Goal: Navigation & Orientation: Understand site structure

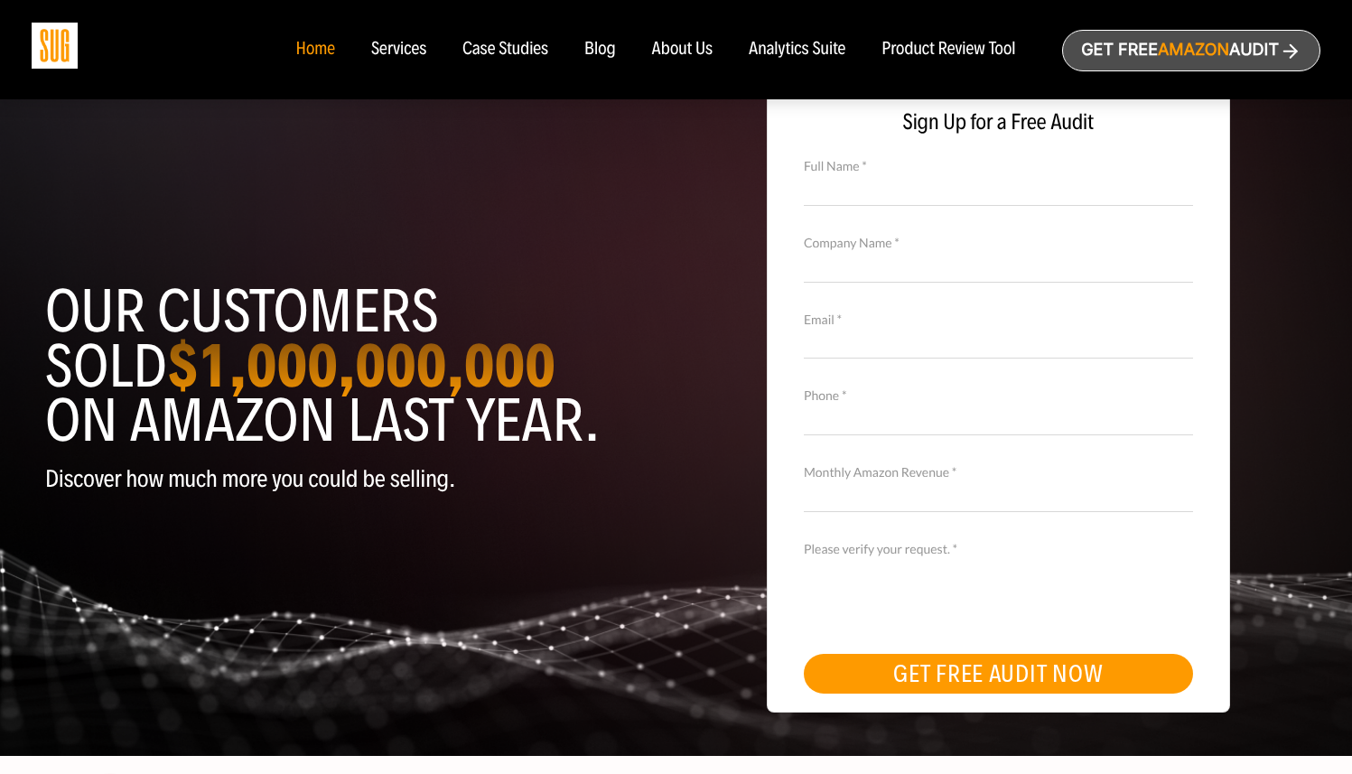
scroll to position [34, 0]
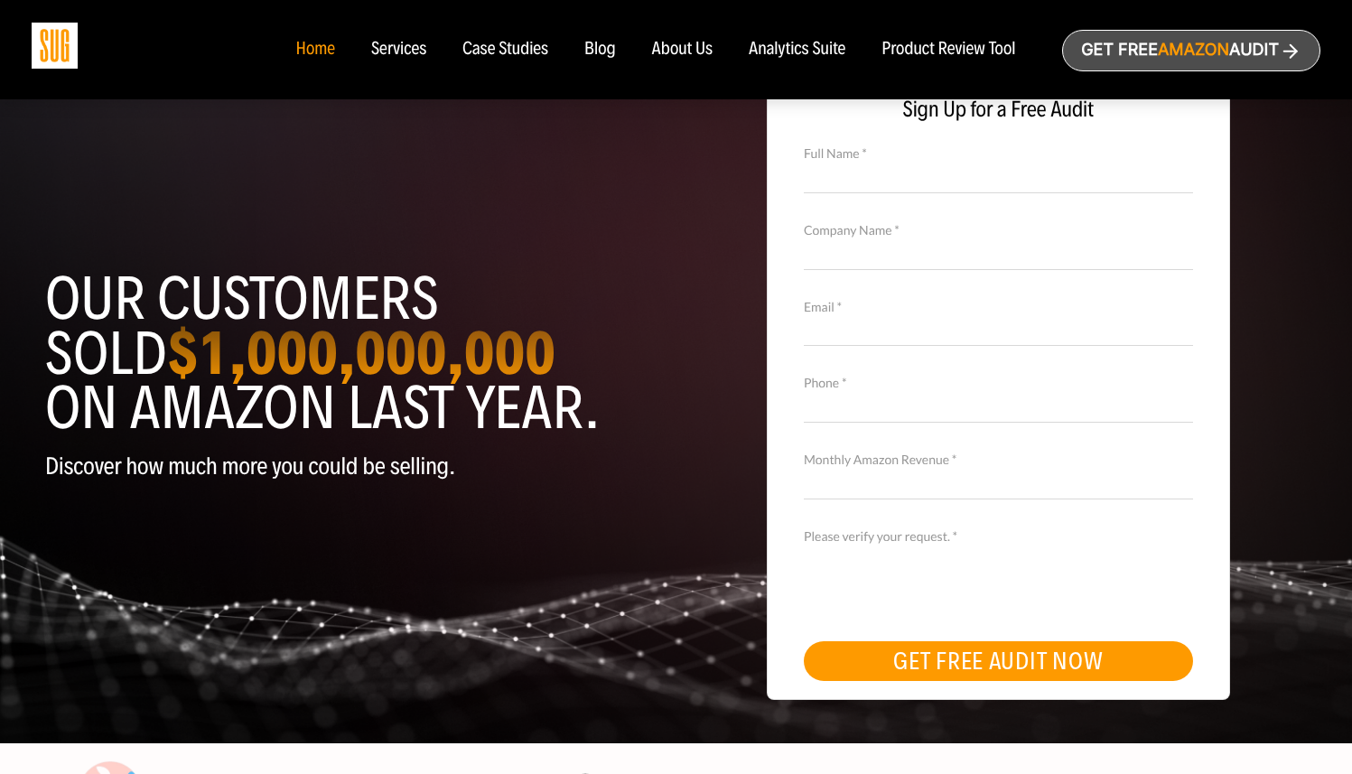
click at [713, 42] on ul "Home Services Case Studies" at bounding box center [655, 50] width 756 height 20
click at [683, 44] on div "About Us" at bounding box center [682, 50] width 61 height 20
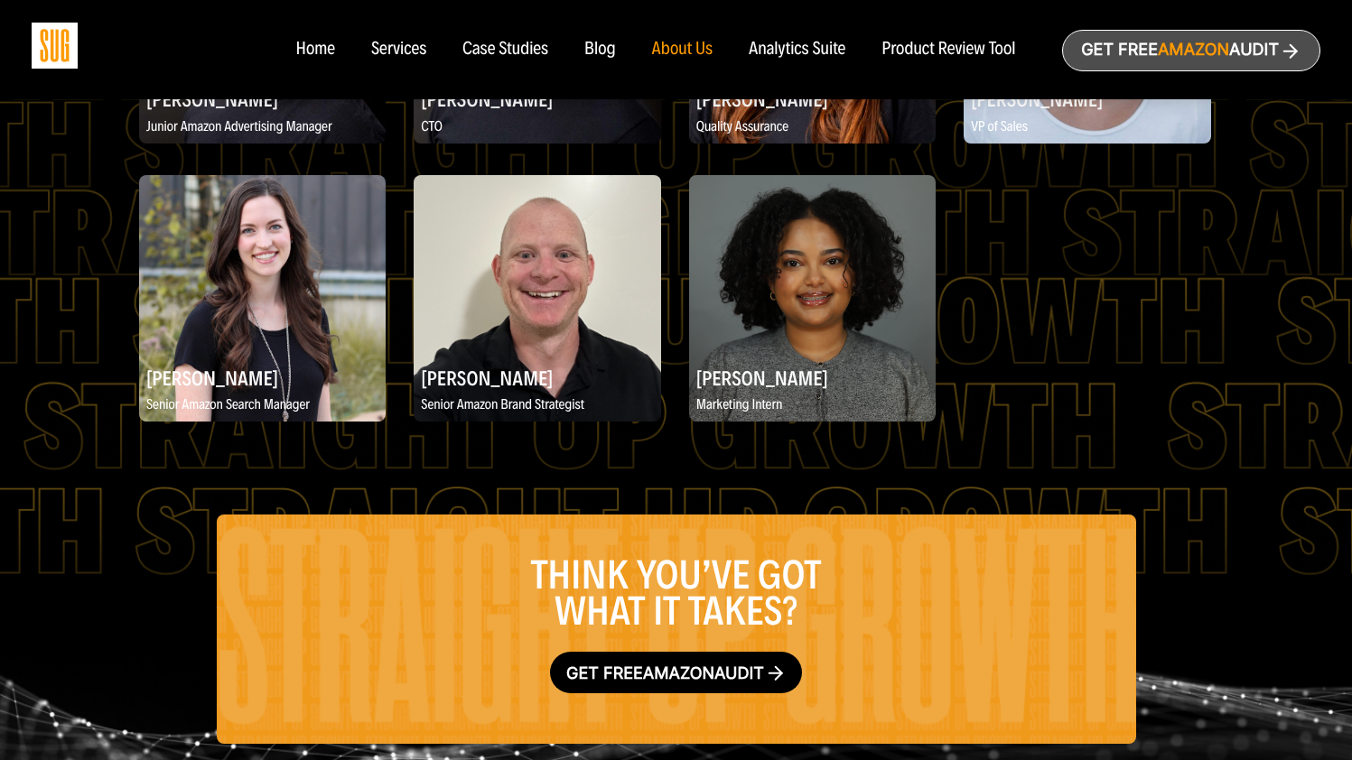
scroll to position [2696, 0]
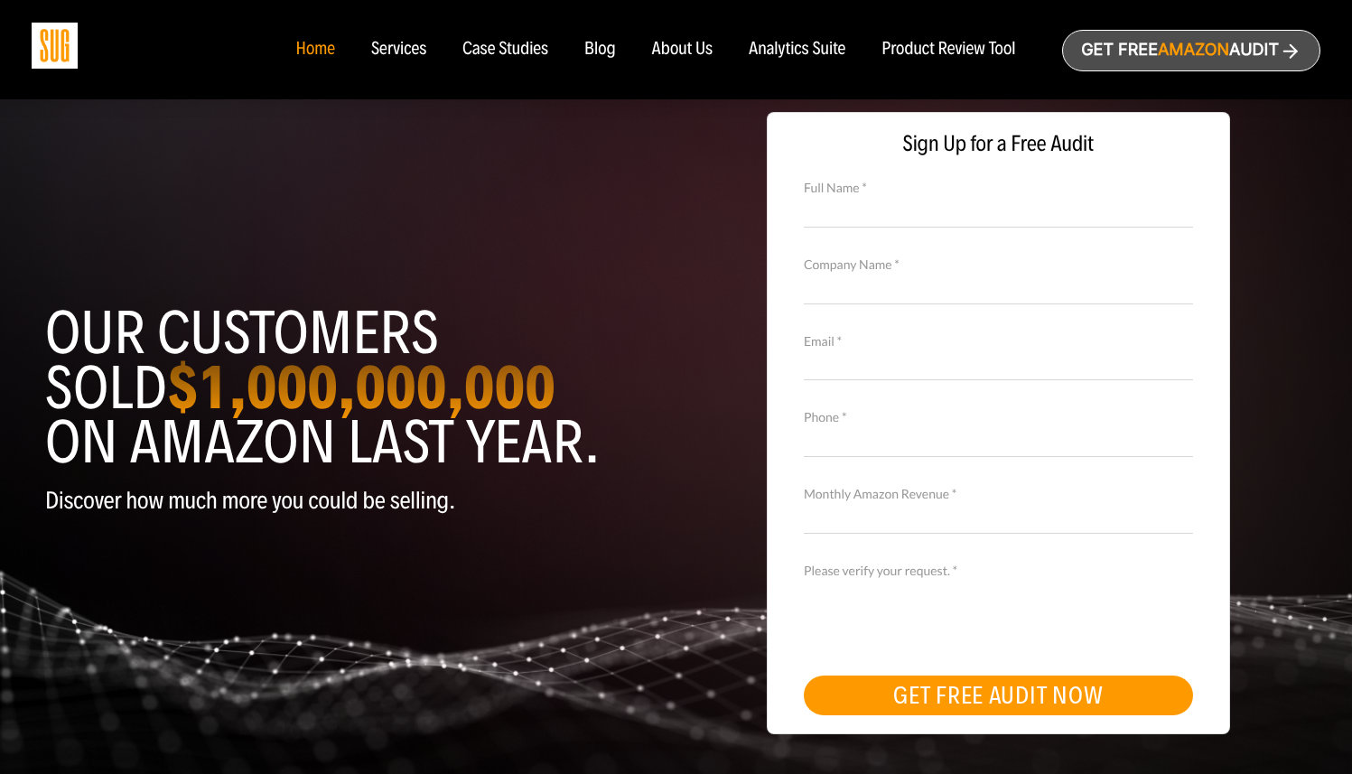
click at [496, 45] on div "Case Studies" at bounding box center [505, 50] width 86 height 20
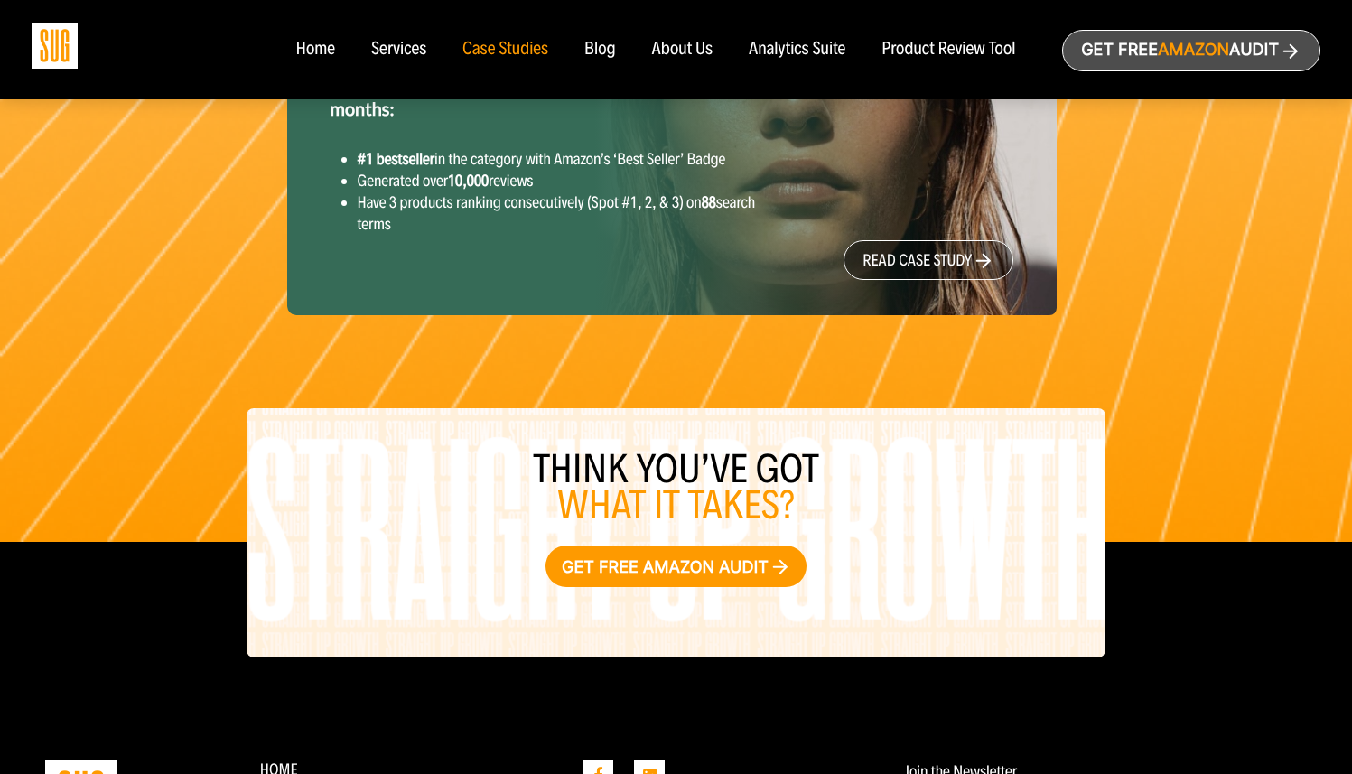
scroll to position [2670, 0]
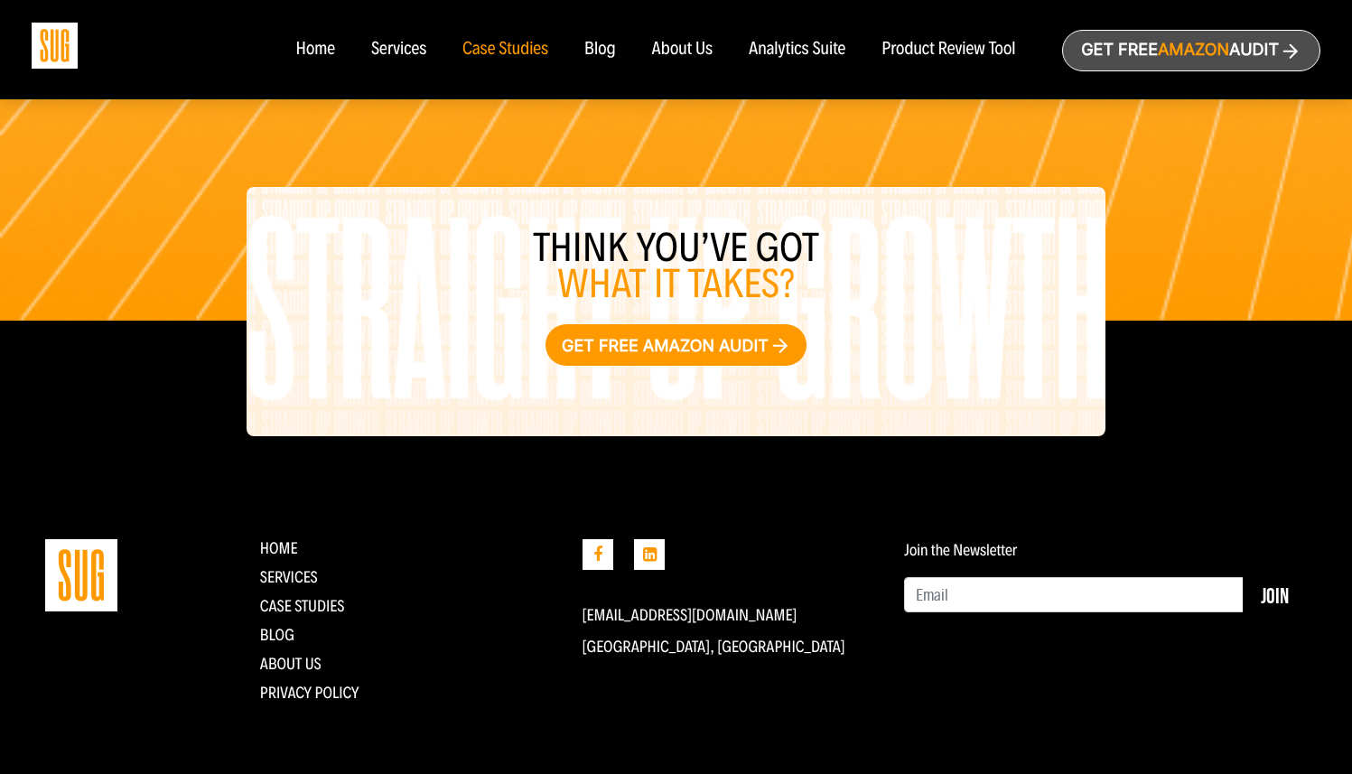
click at [415, 50] on div "Services" at bounding box center [398, 50] width 55 height 20
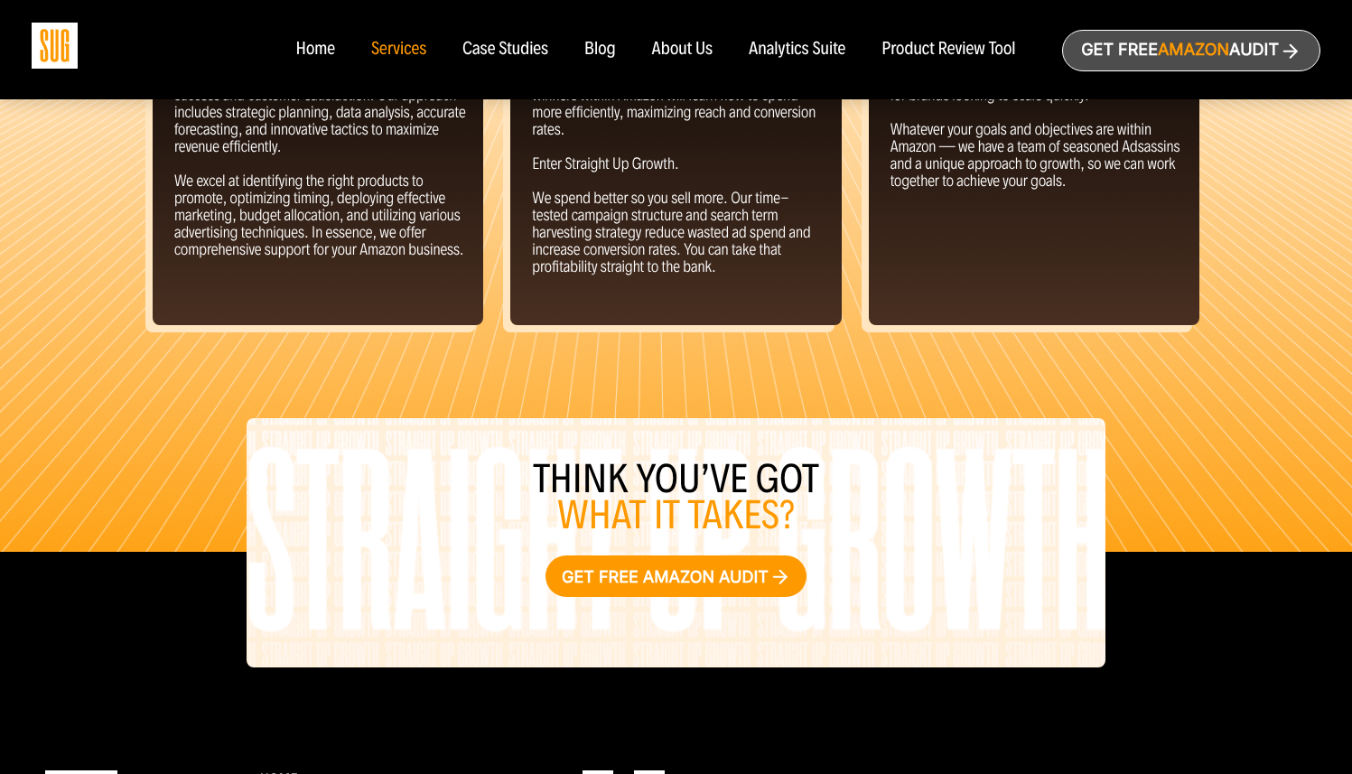
scroll to position [2134, 0]
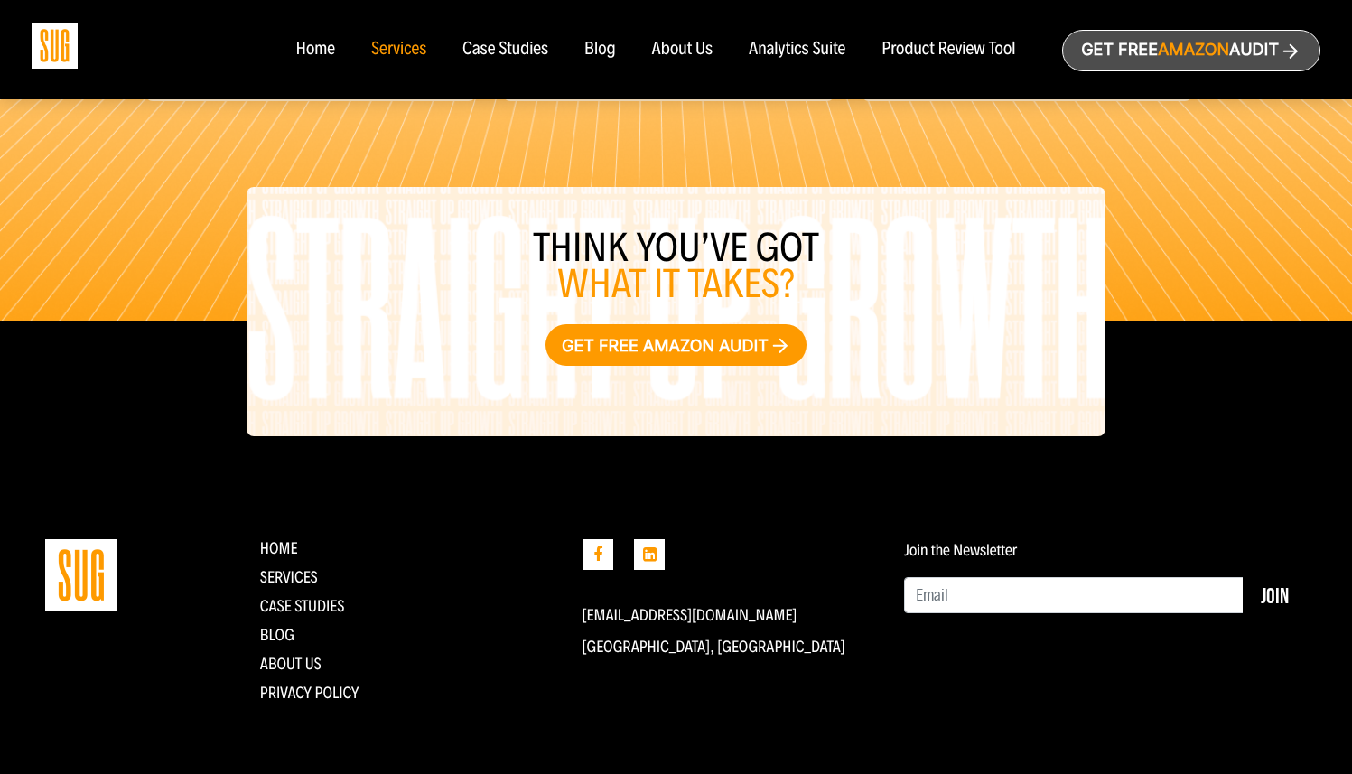
click at [596, 54] on div "Blog" at bounding box center [600, 50] width 32 height 20
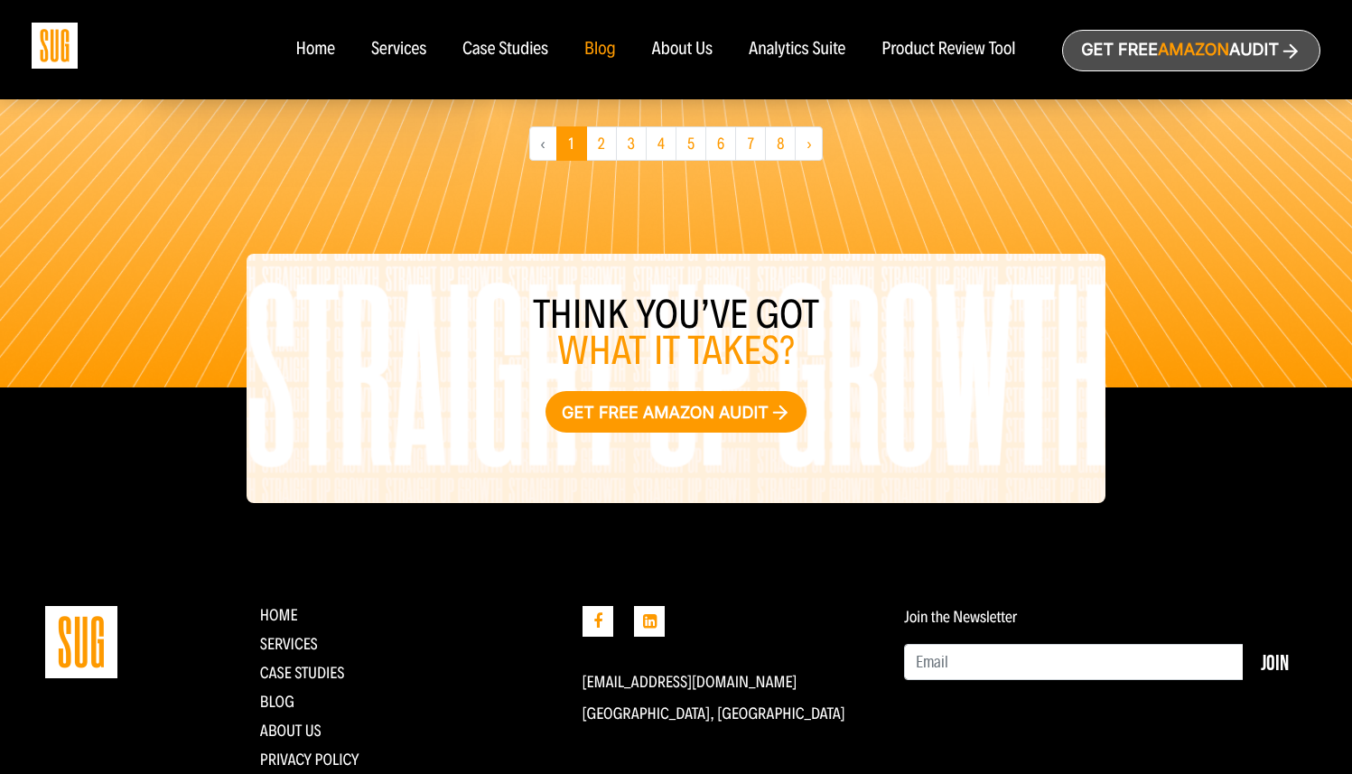
scroll to position [1739, 0]
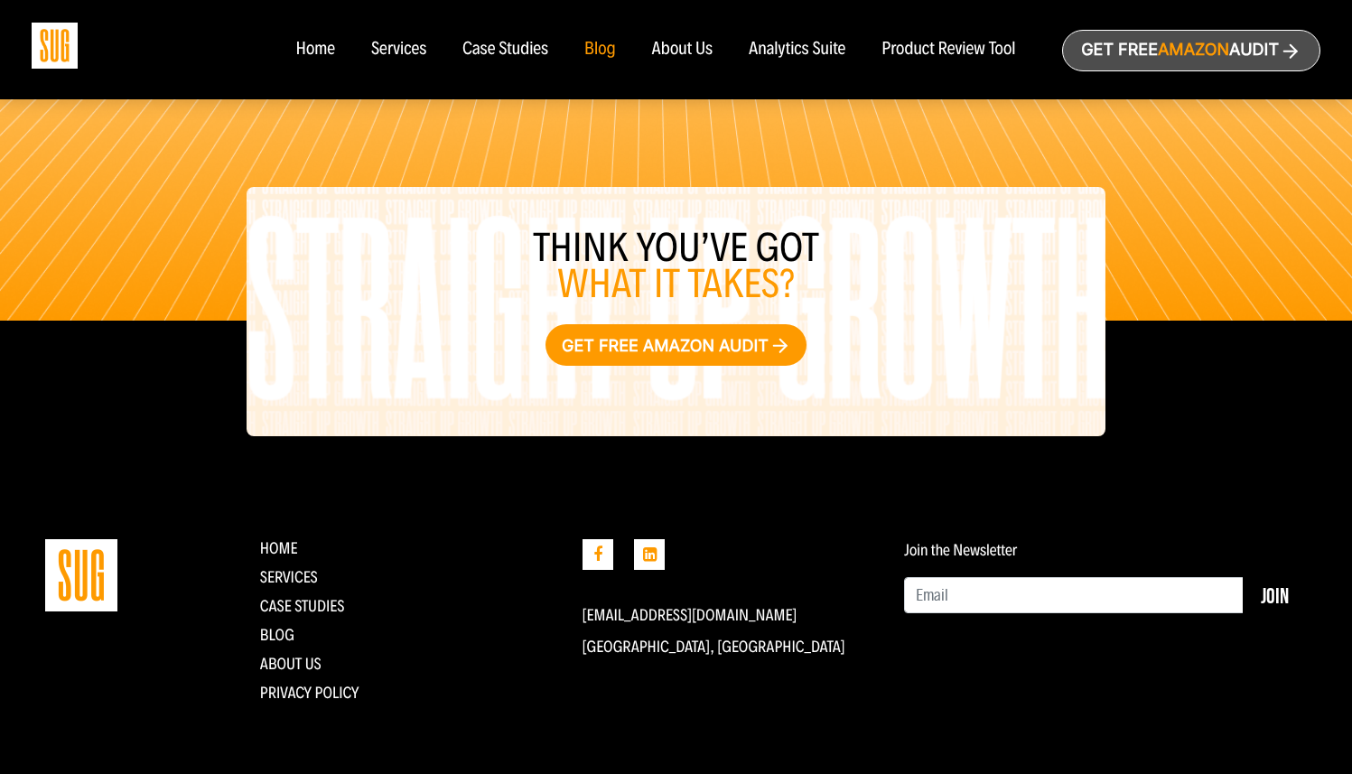
click at [673, 56] on div "About Us" at bounding box center [682, 50] width 61 height 20
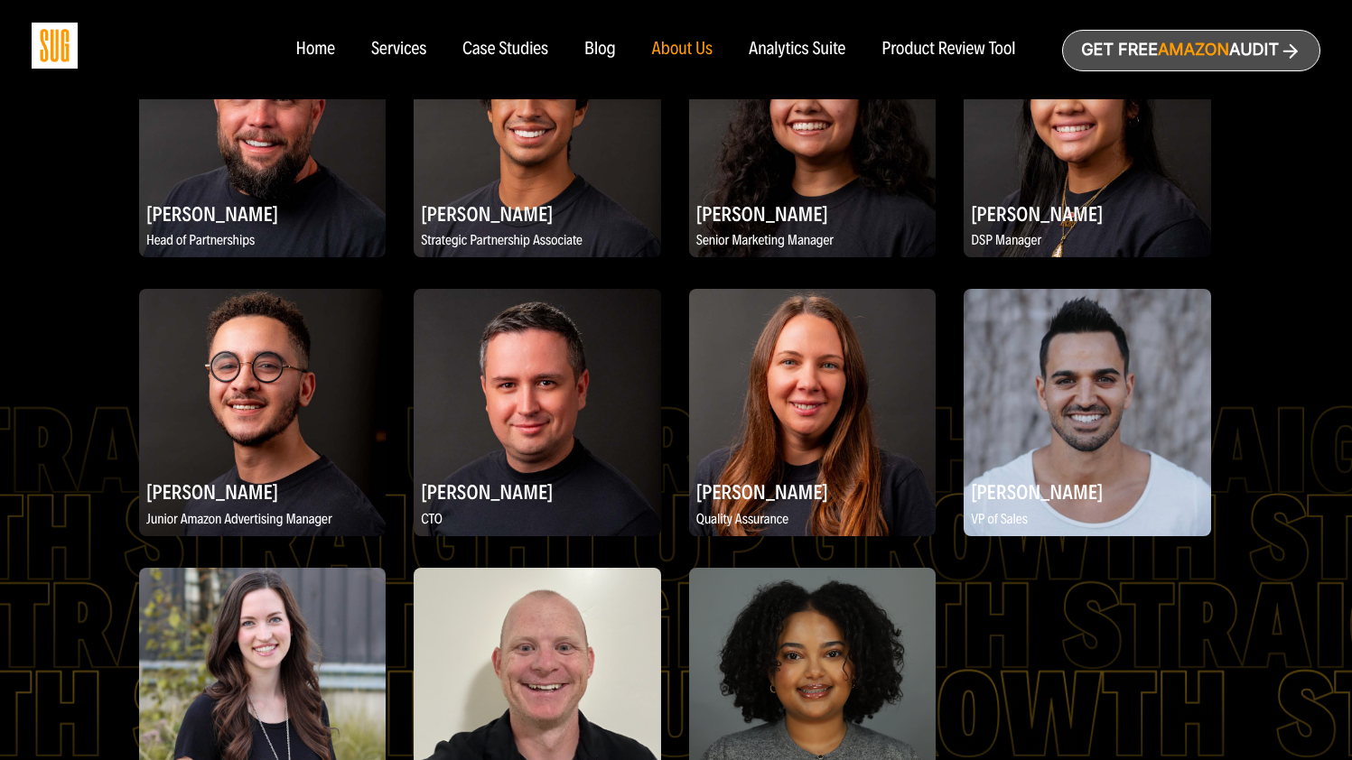
scroll to position [3036, 0]
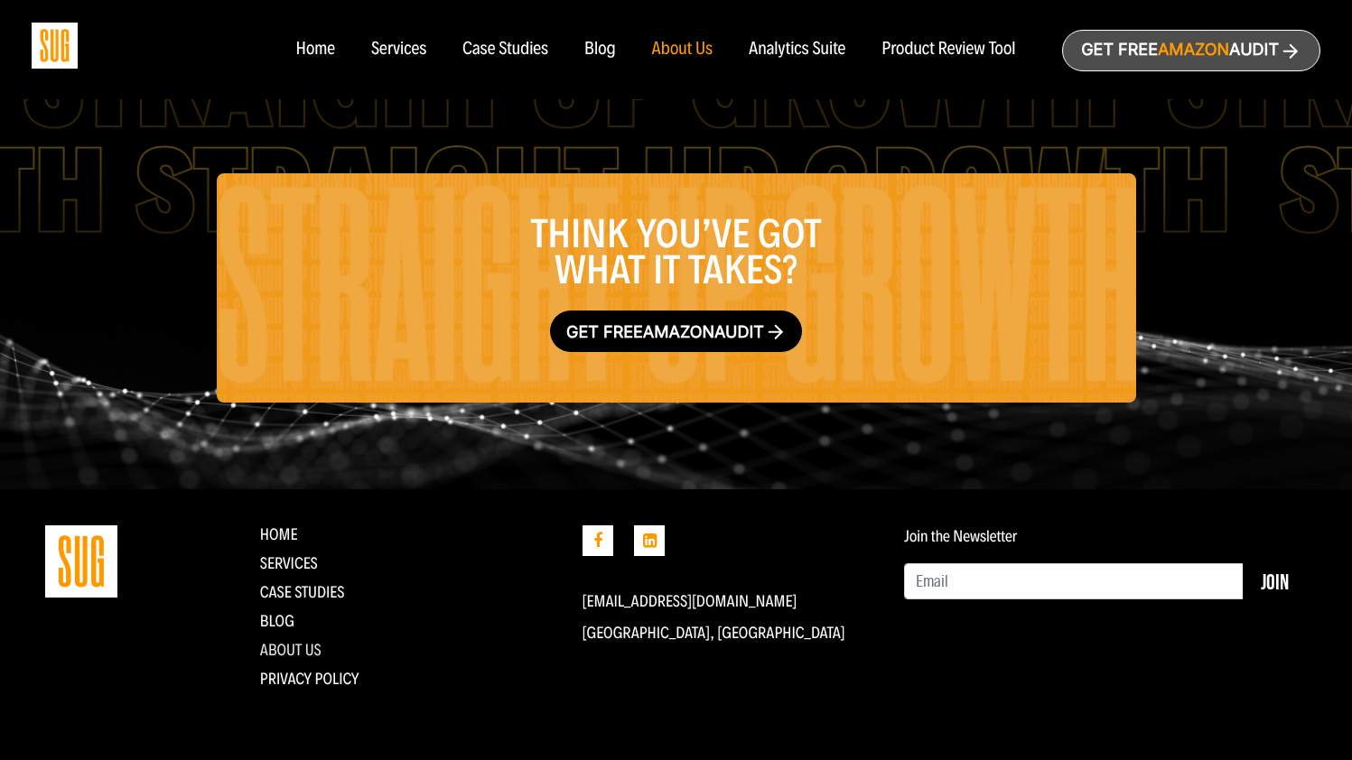
click at [296, 649] on link "About Us" at bounding box center [290, 650] width 61 height 20
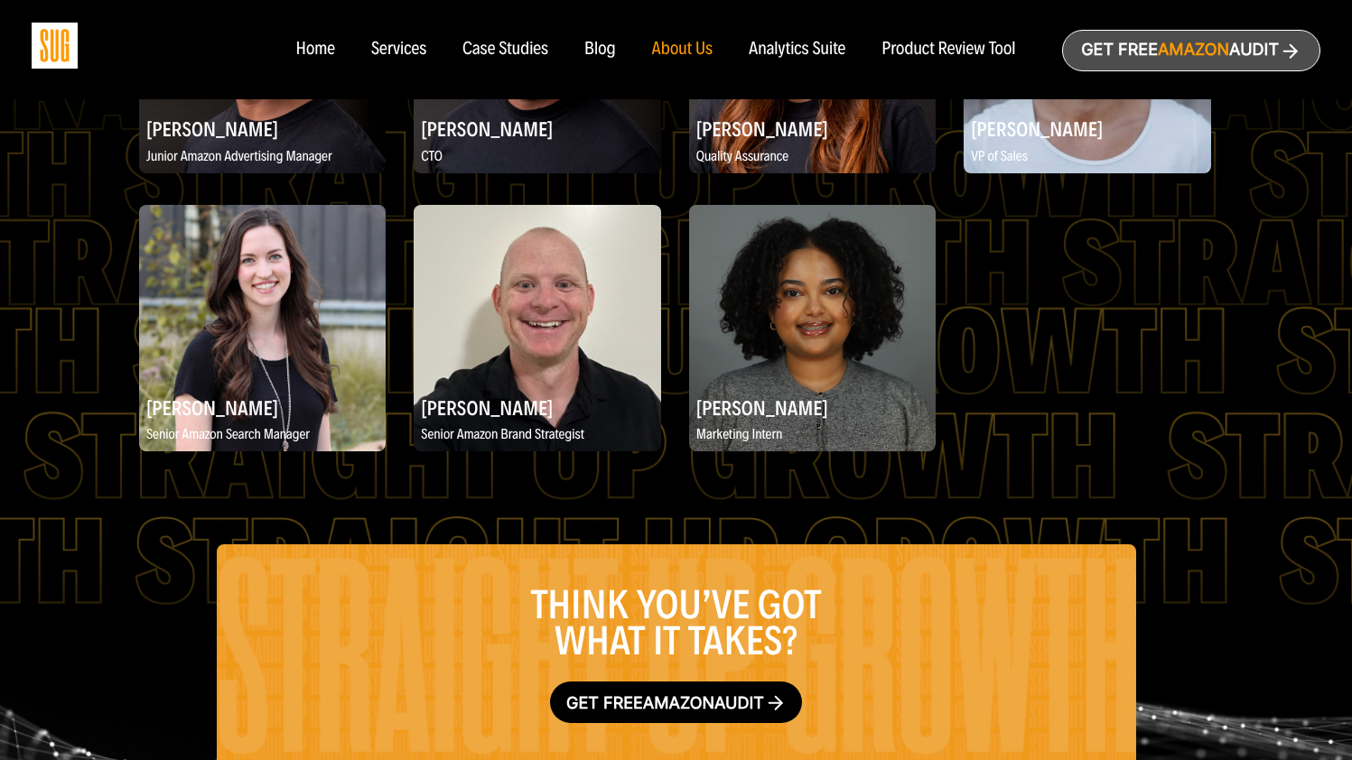
scroll to position [3036, 0]
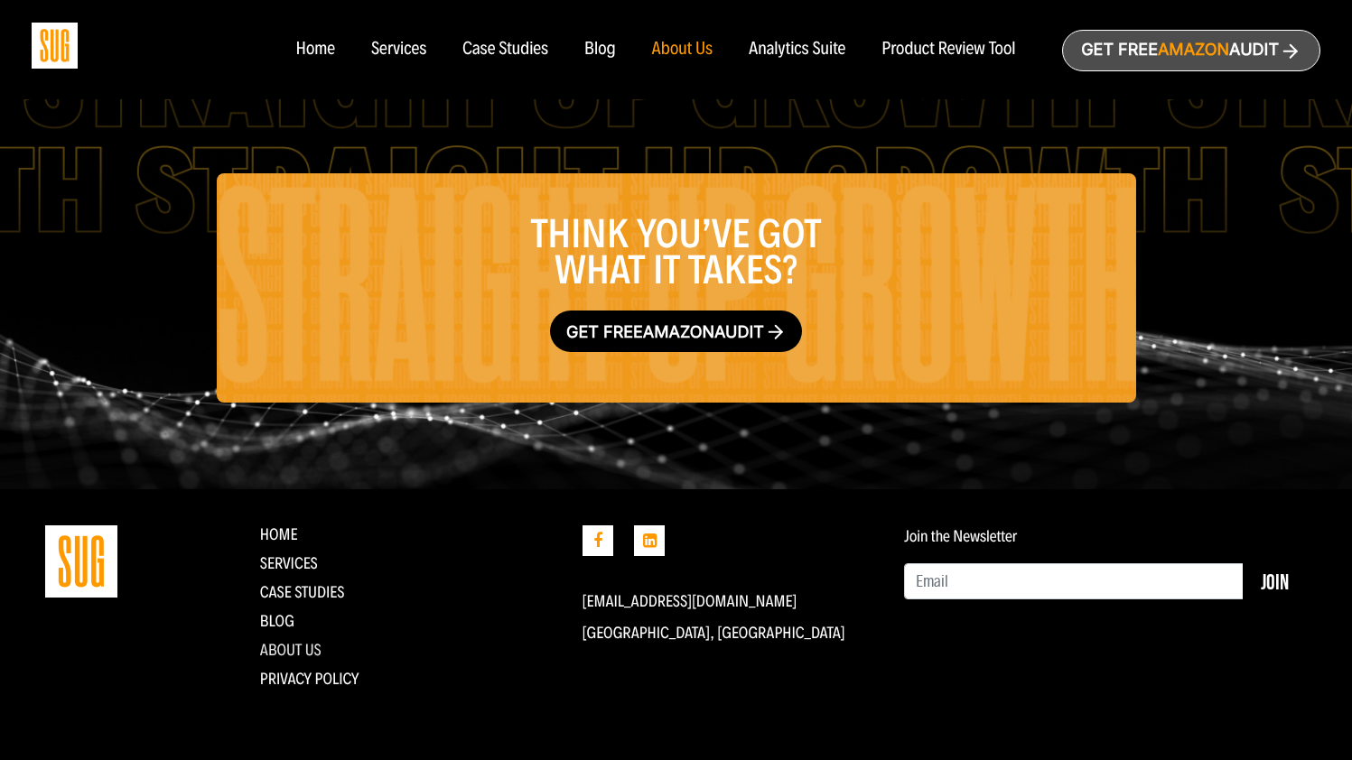
click at [311, 655] on link "About Us" at bounding box center [290, 650] width 61 height 20
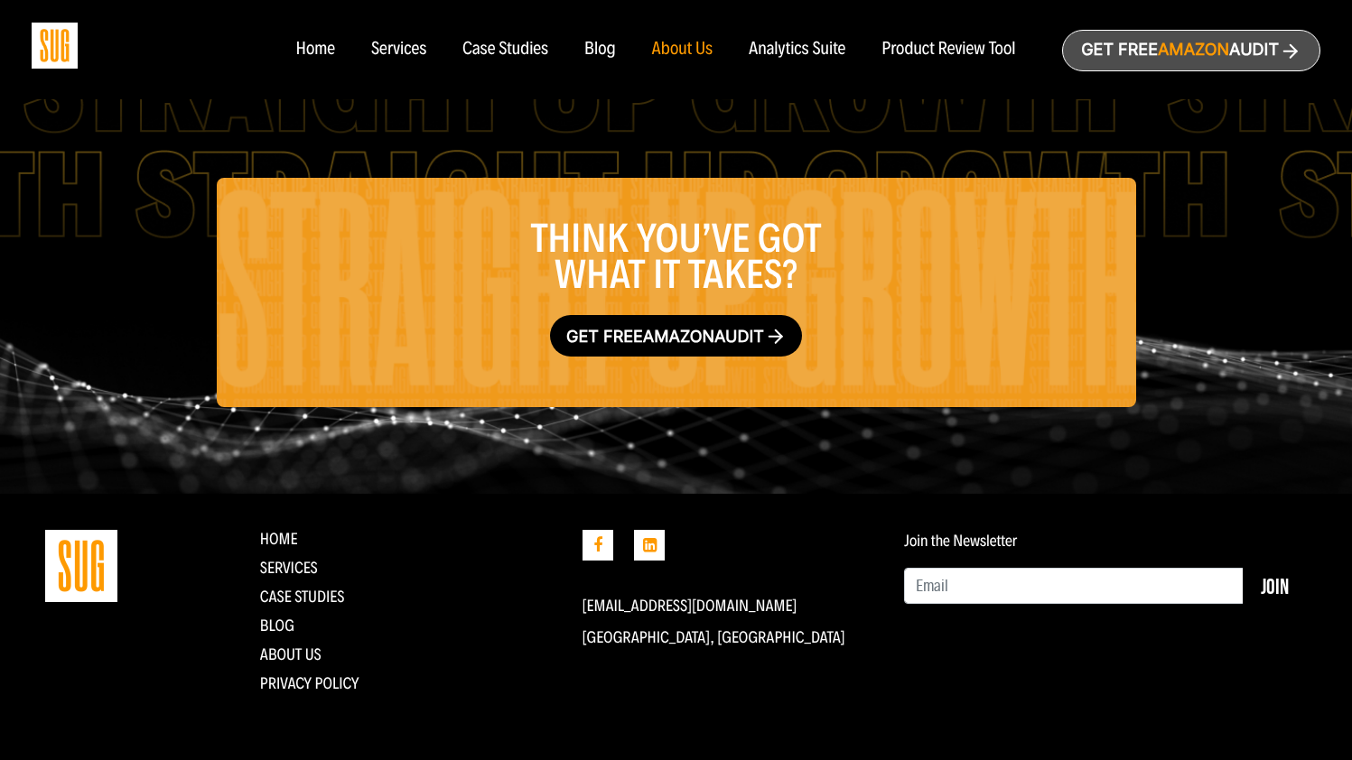
scroll to position [3036, 0]
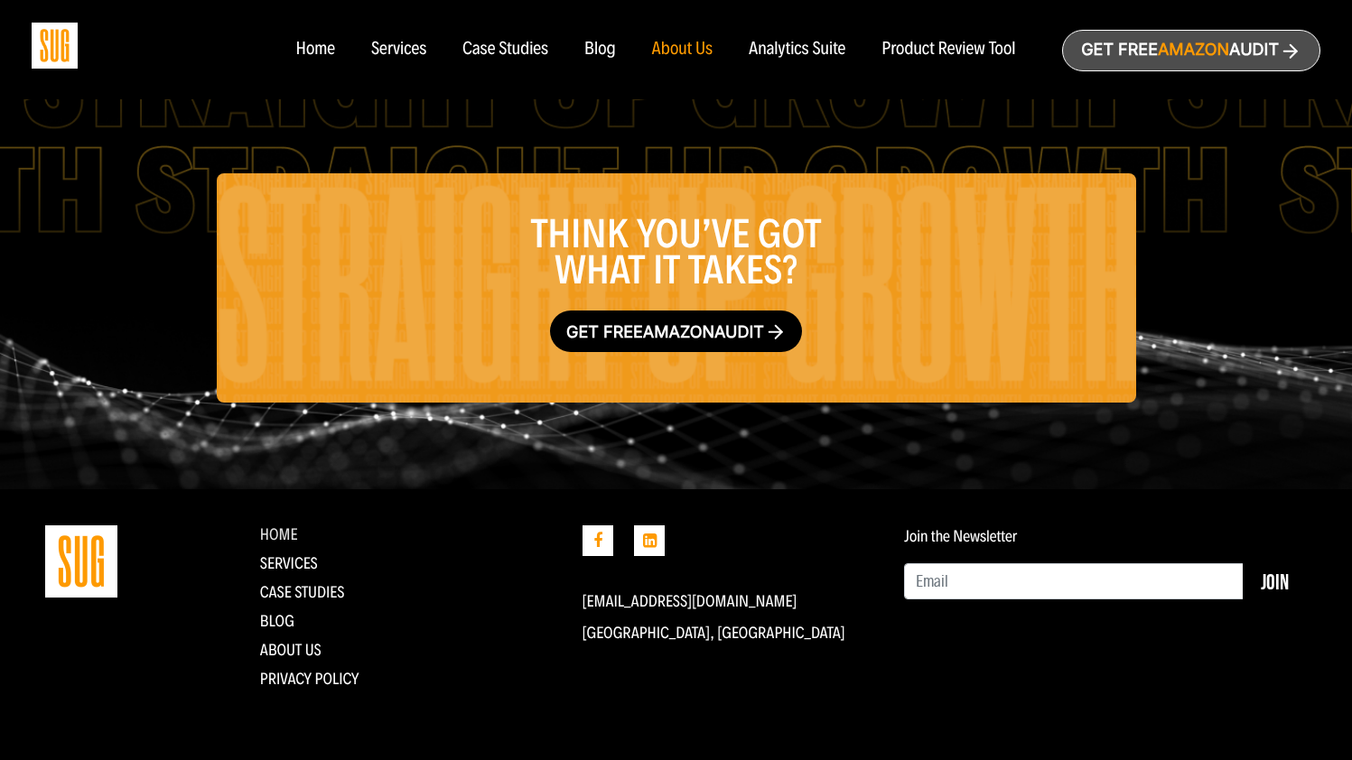
click at [271, 531] on link "Home" at bounding box center [279, 535] width 38 height 20
